Goal: Task Accomplishment & Management: Use online tool/utility

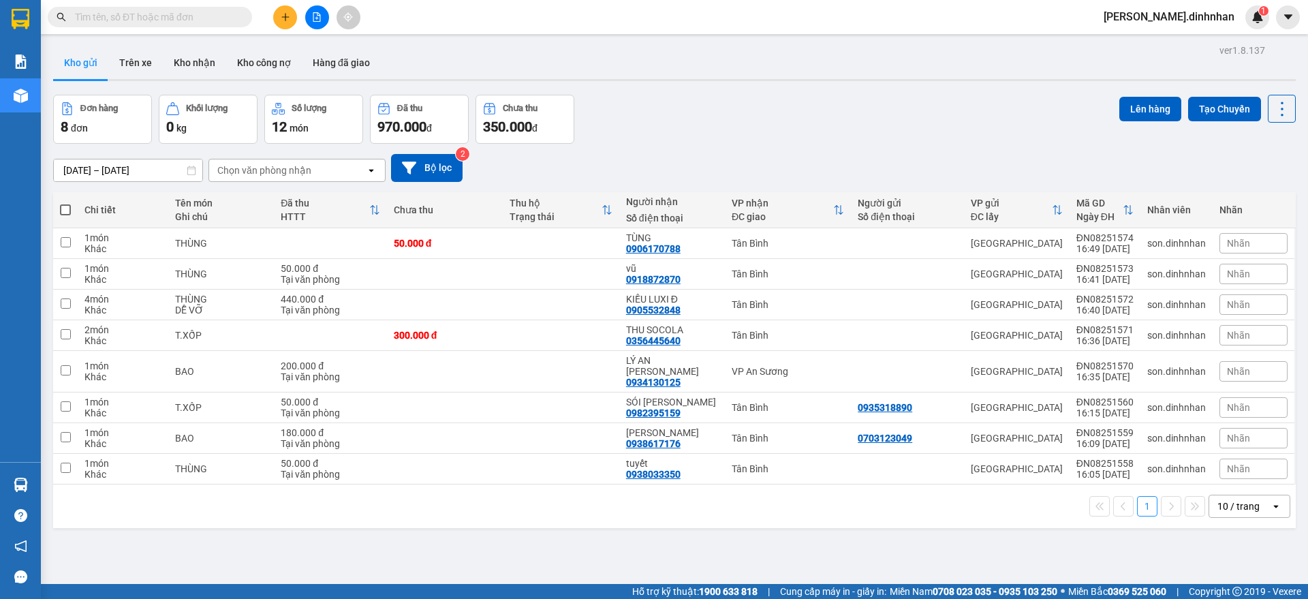
click at [205, 14] on input "text" at bounding box center [155, 17] width 161 height 15
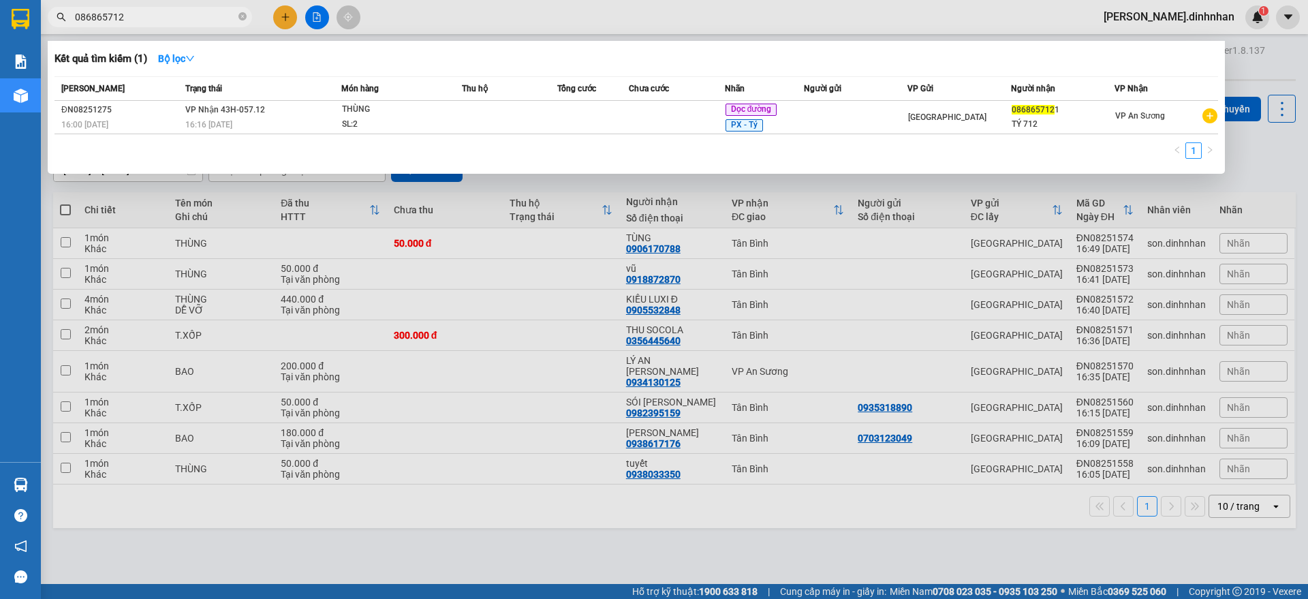
type input "0868657121"
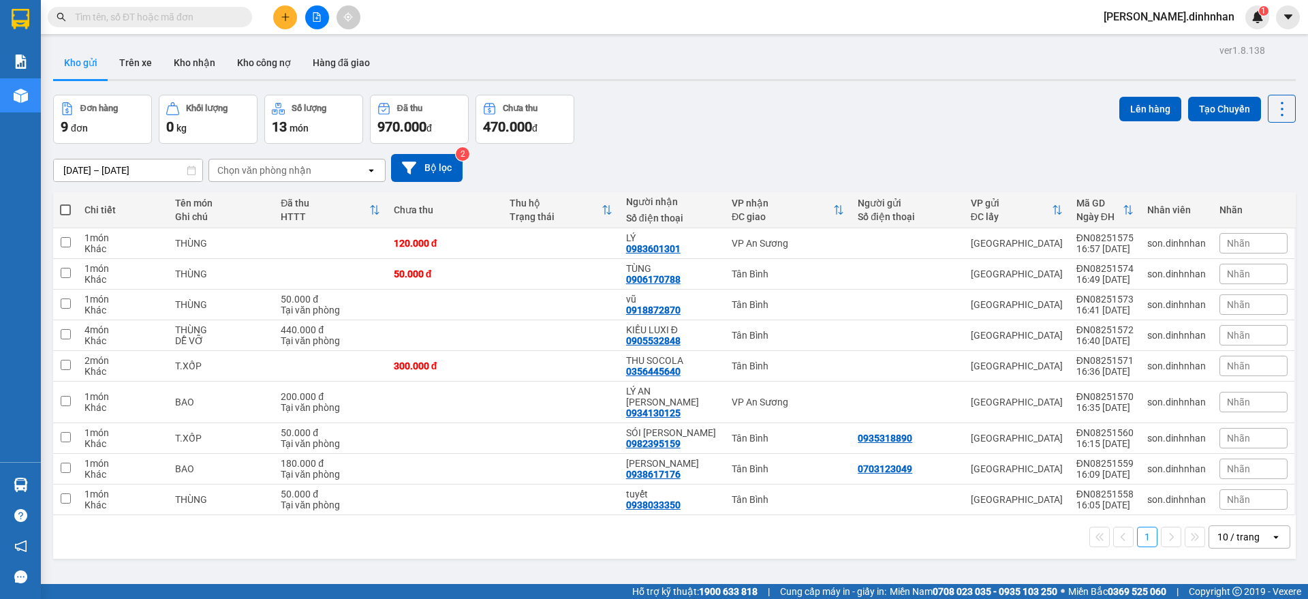
click at [159, 17] on input "text" at bounding box center [155, 17] width 161 height 15
type input "d"
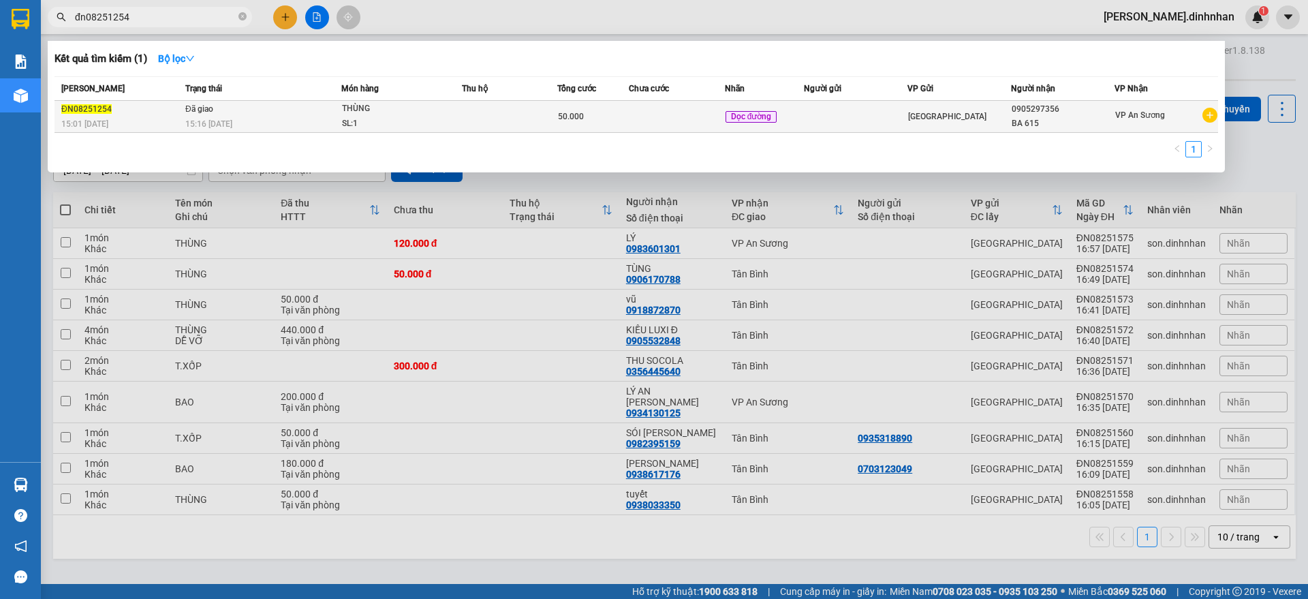
type input "đn08251254"
click at [253, 121] on div "15:16 - 11/08" at bounding box center [262, 123] width 155 height 15
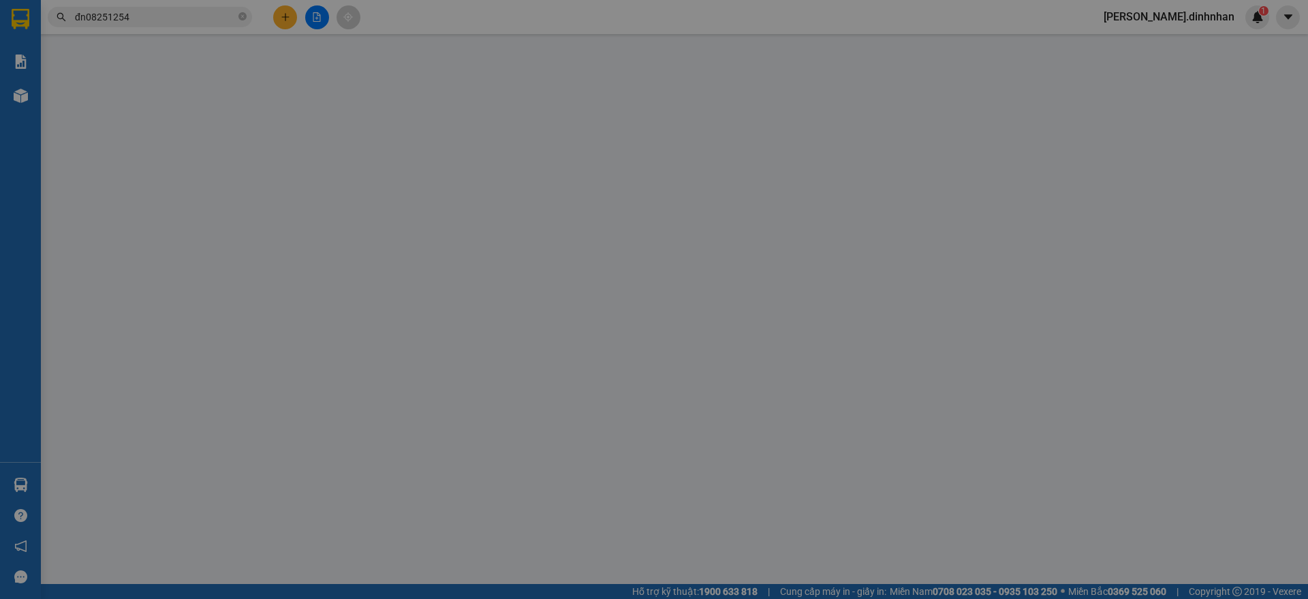
type input "0905297356"
type input "BA 615"
type input "50.000"
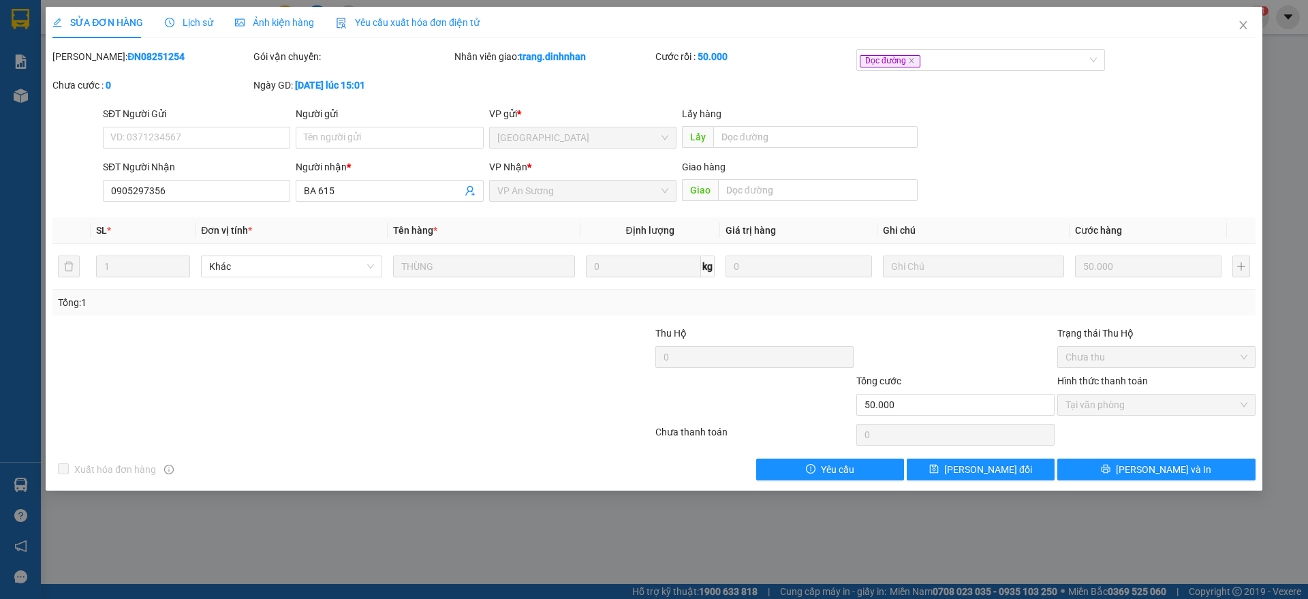
click at [195, 27] on span "Lịch sử" at bounding box center [189, 22] width 48 height 11
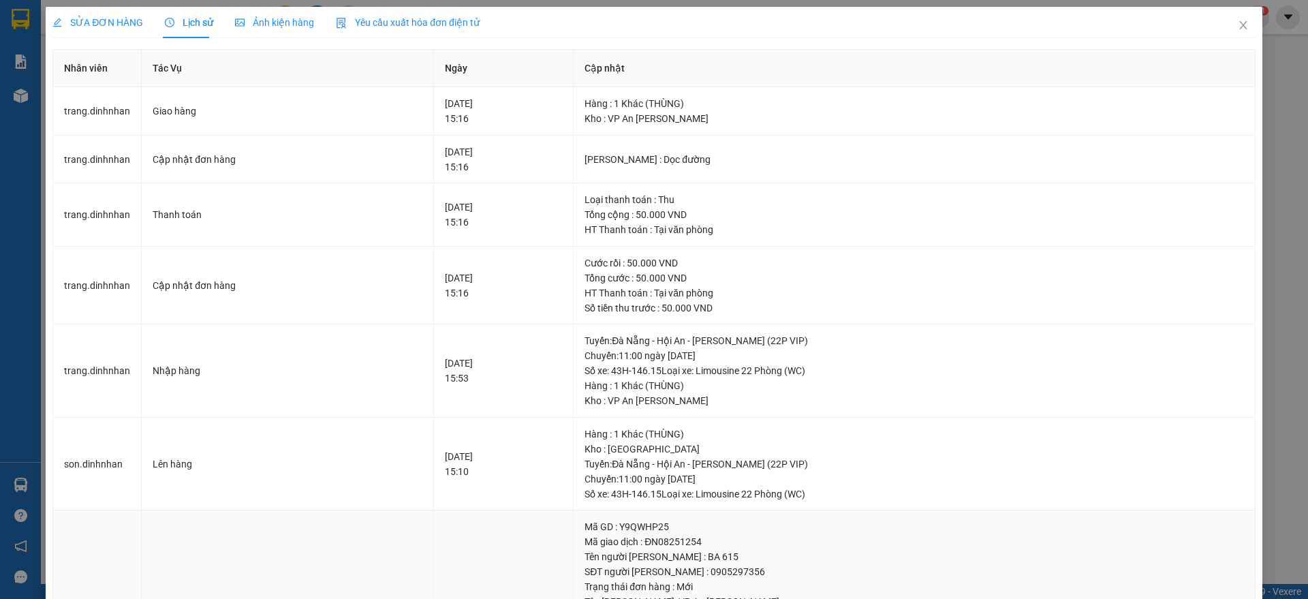
scroll to position [151, 0]
